Goal: Navigation & Orientation: Find specific page/section

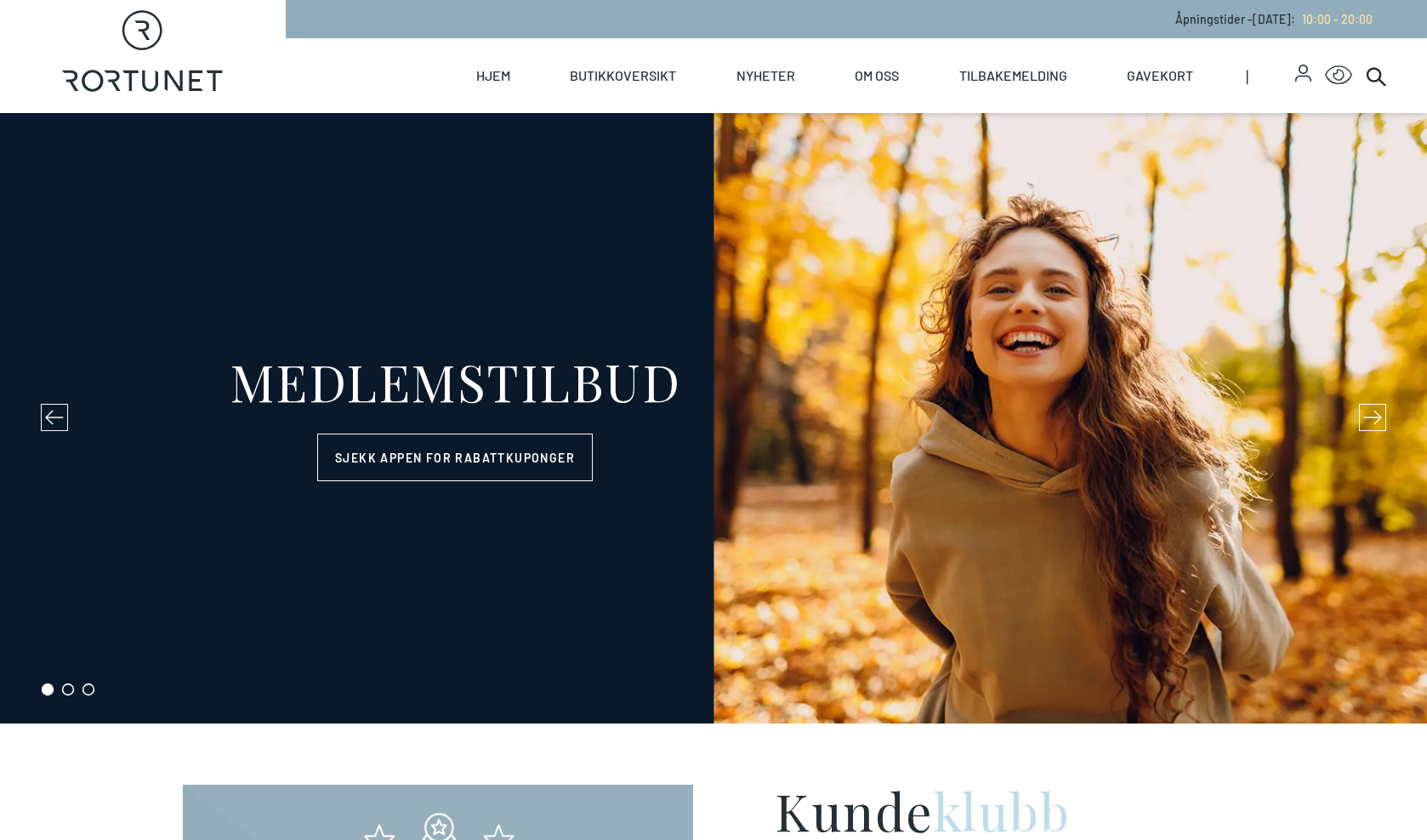
select select "NO"
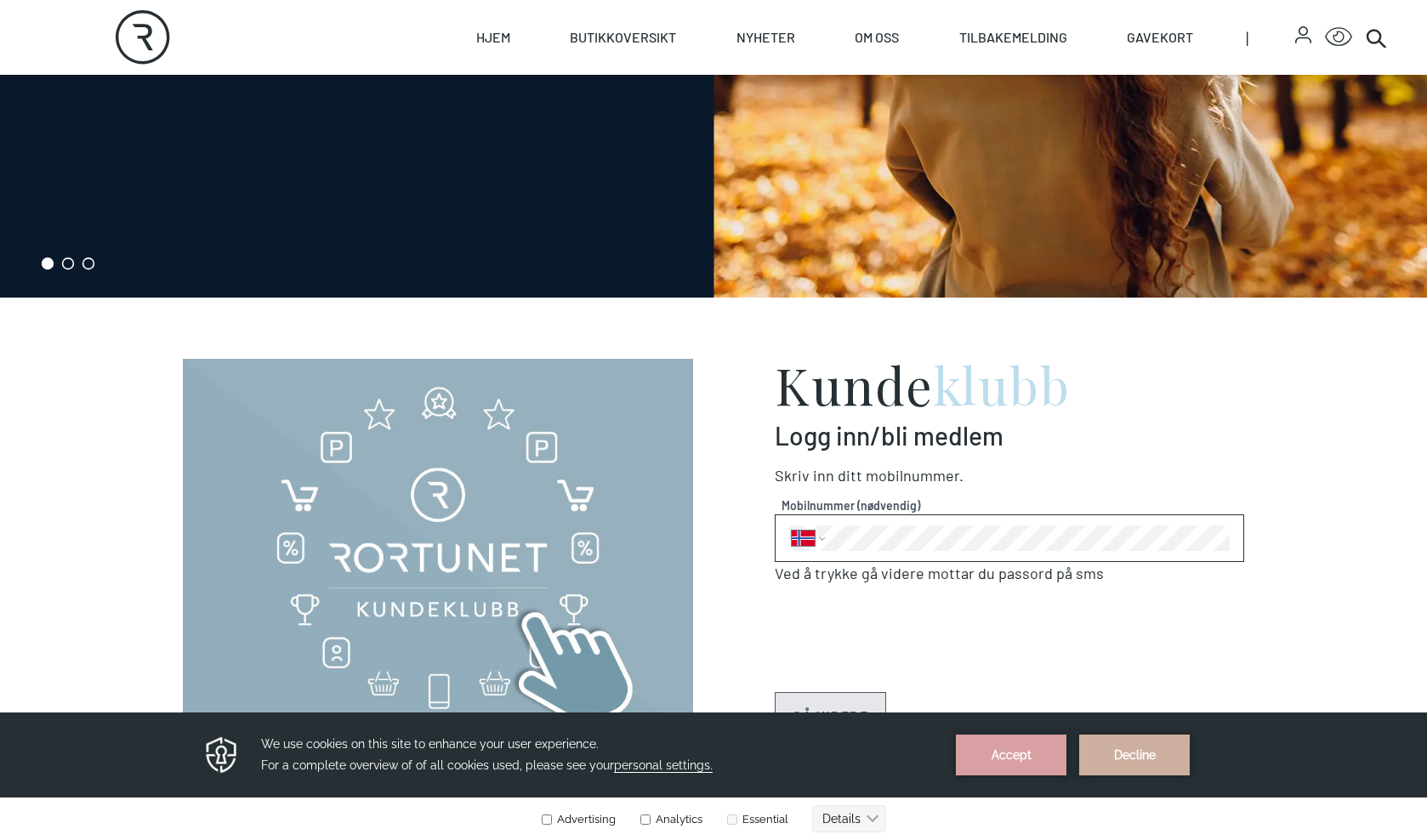
scroll to position [431, 0]
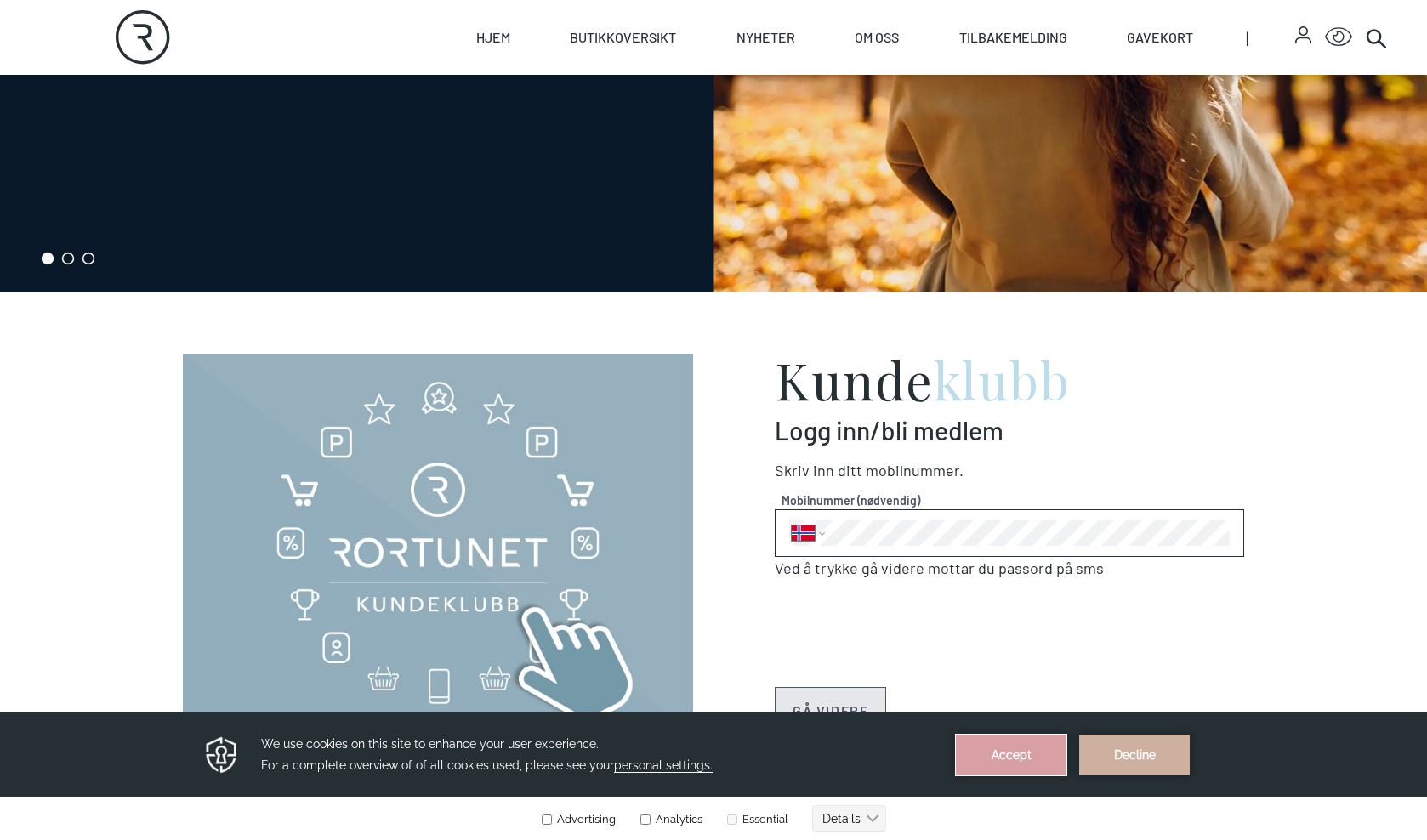
click at [1022, 756] on button "Accept" at bounding box center [1011, 755] width 111 height 41
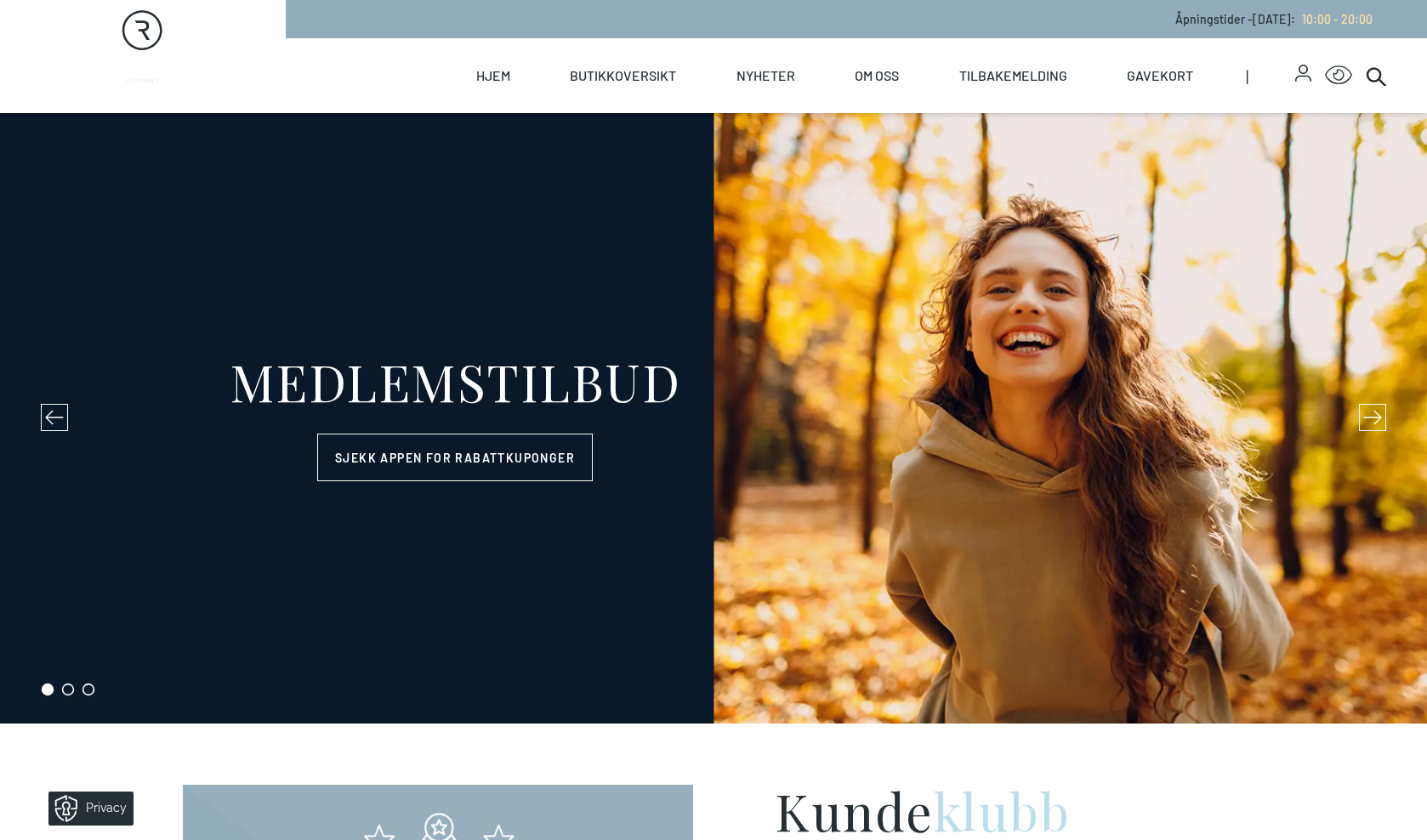
scroll to position [0, 0]
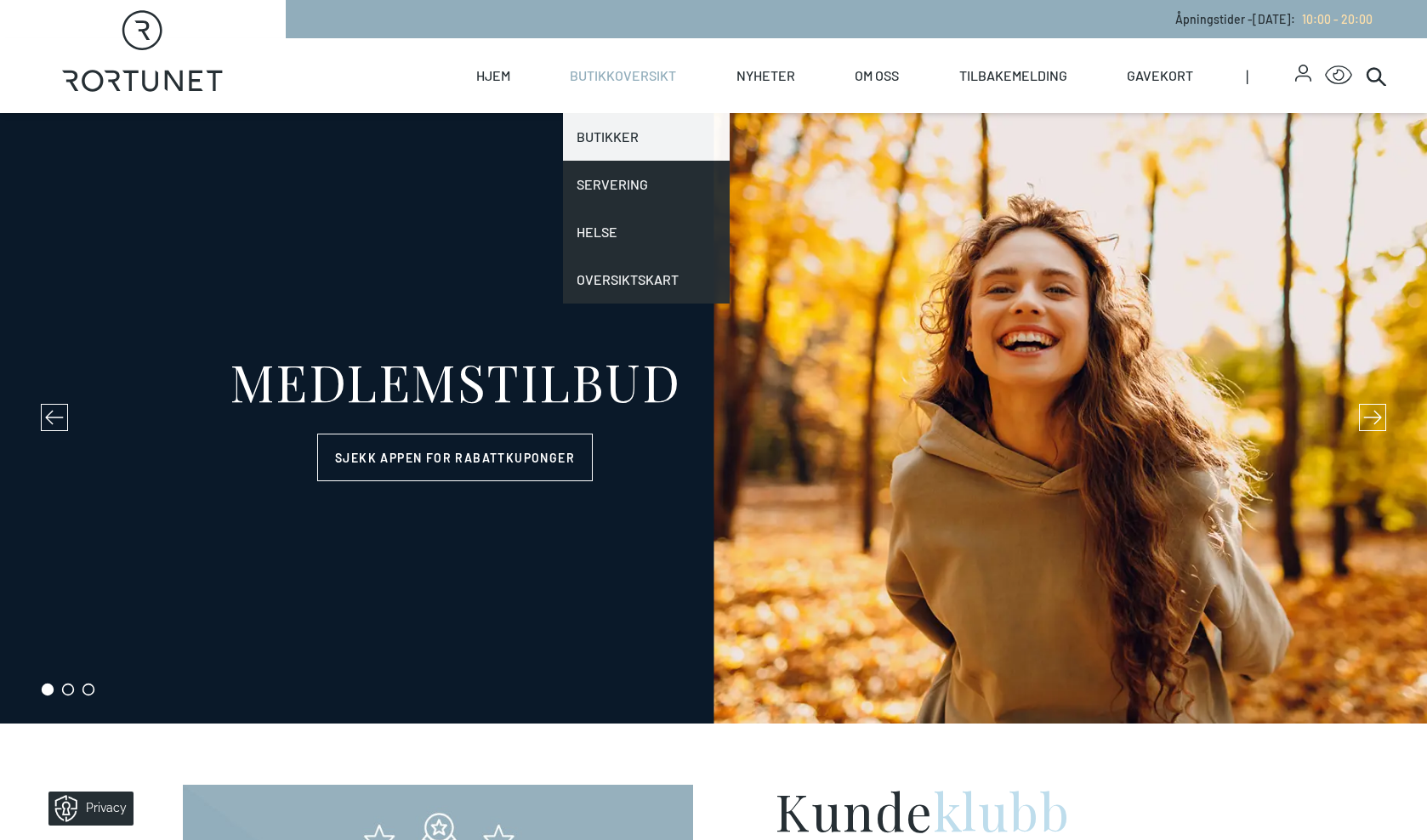
click at [626, 146] on link "Butikker" at bounding box center [646, 137] width 166 height 48
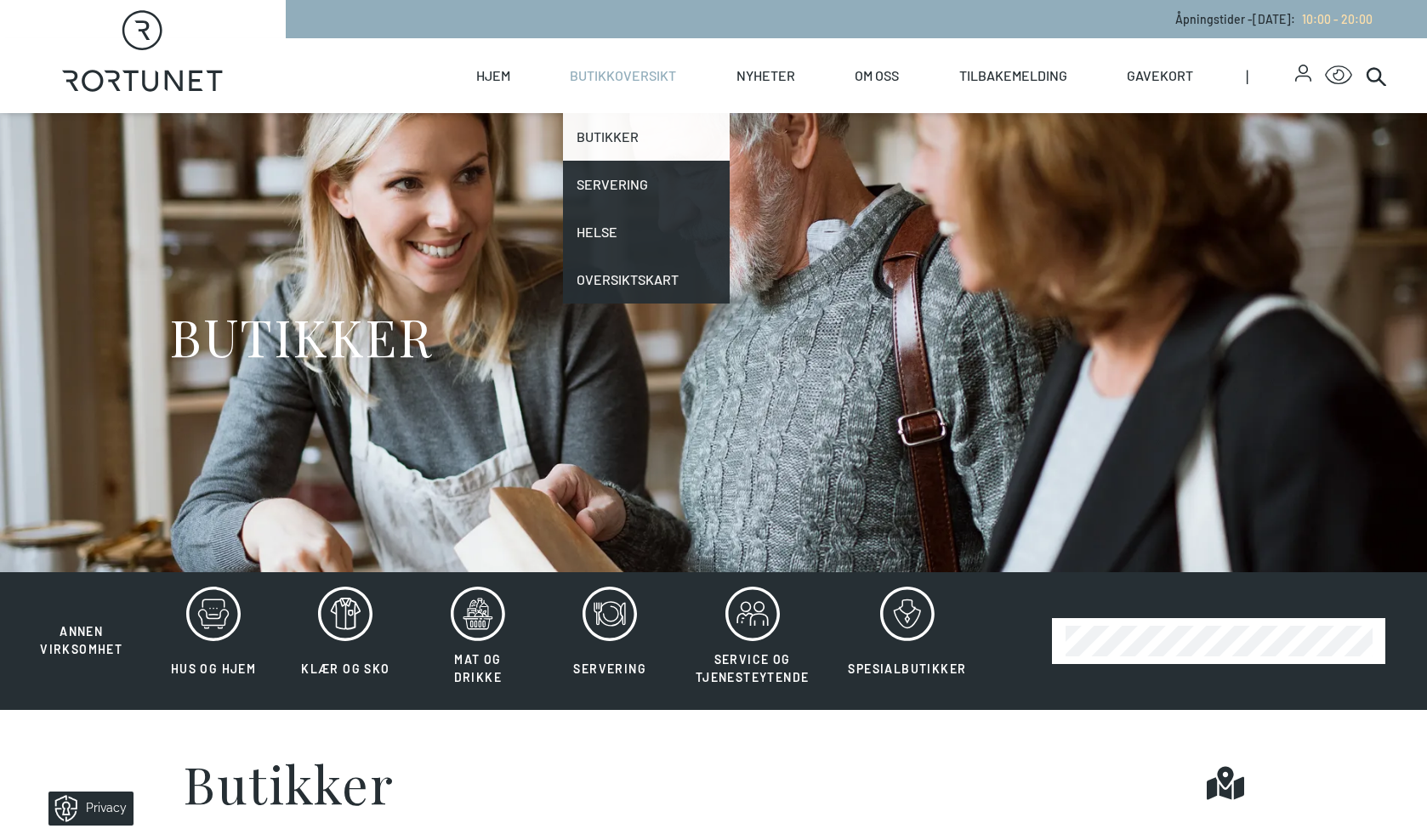
click at [626, 145] on link "Butikker" at bounding box center [646, 137] width 166 height 48
click at [620, 143] on link "Butikker" at bounding box center [646, 137] width 166 height 48
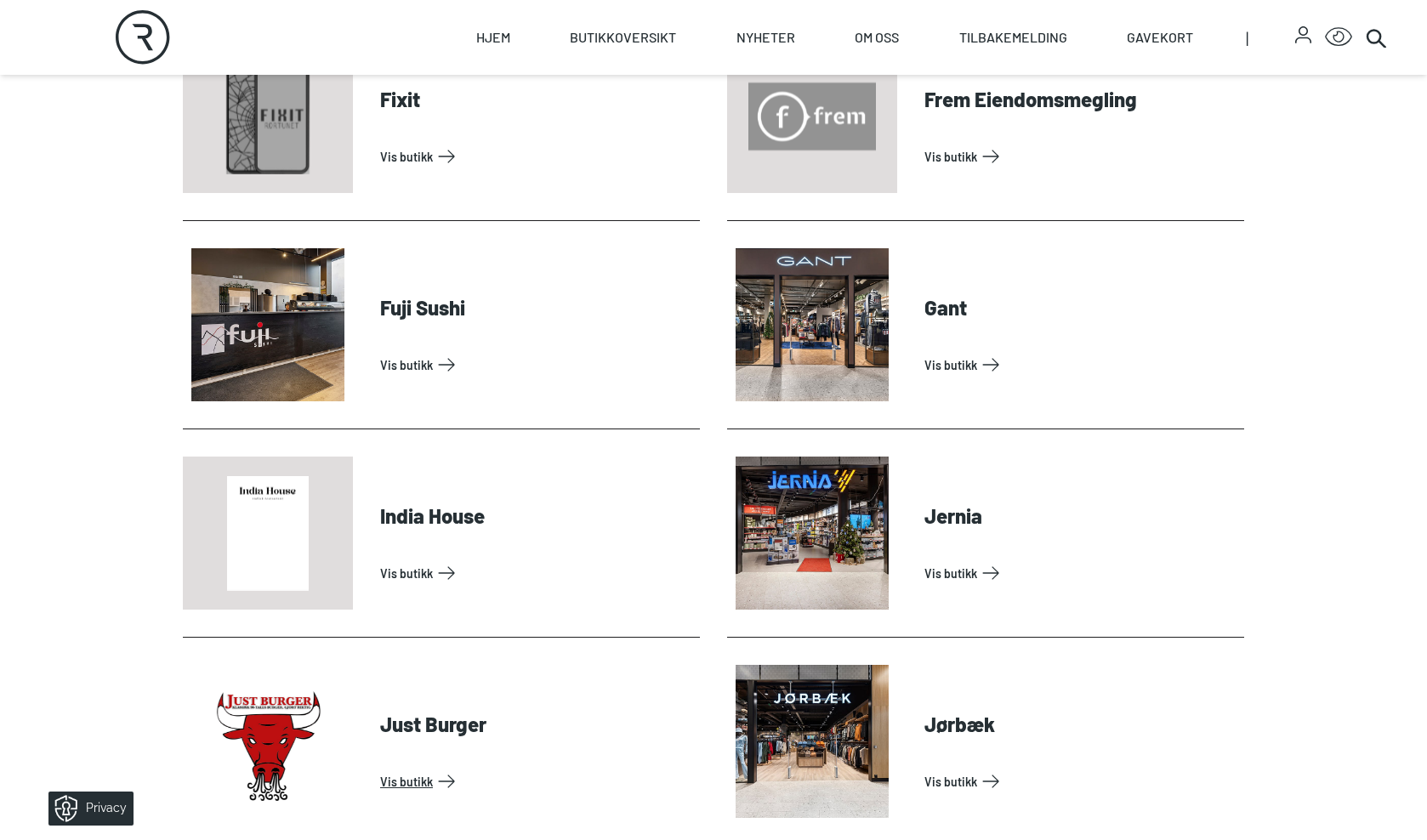
scroll to position [1376, 0]
